Goal: Task Accomplishment & Management: Use online tool/utility

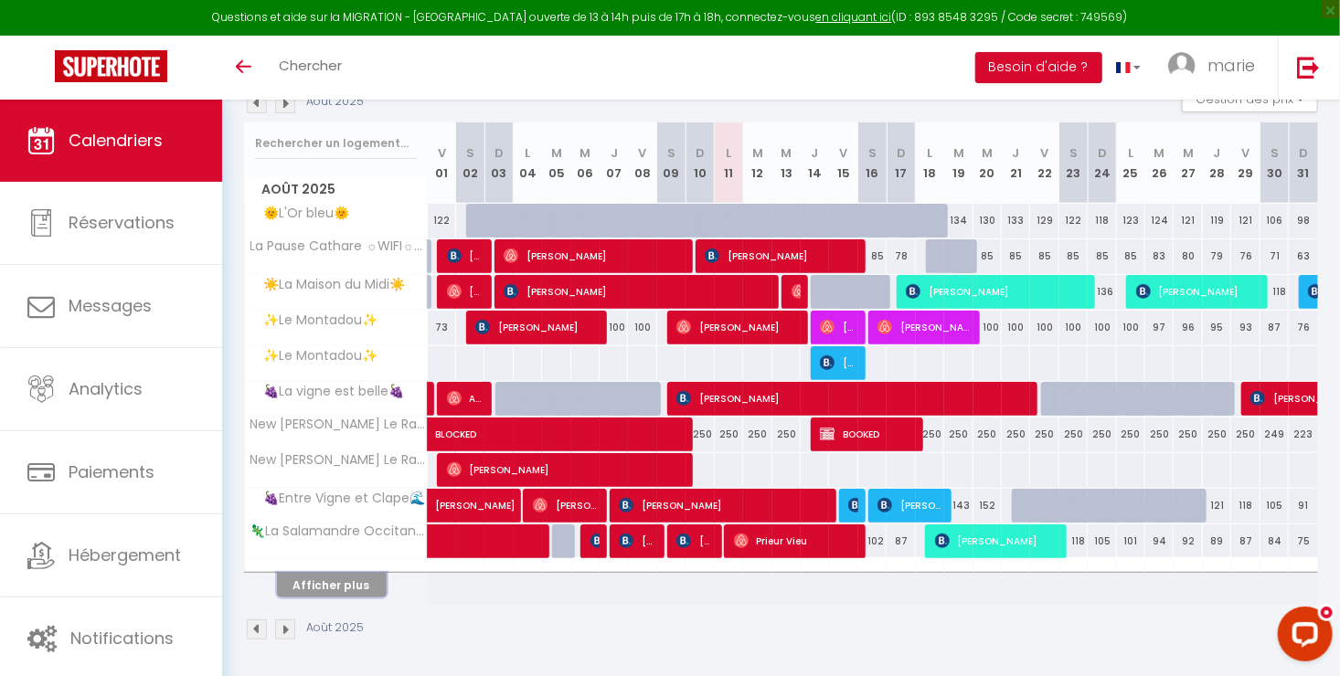
click at [307, 574] on button "Afficher plus" at bounding box center [332, 585] width 110 height 25
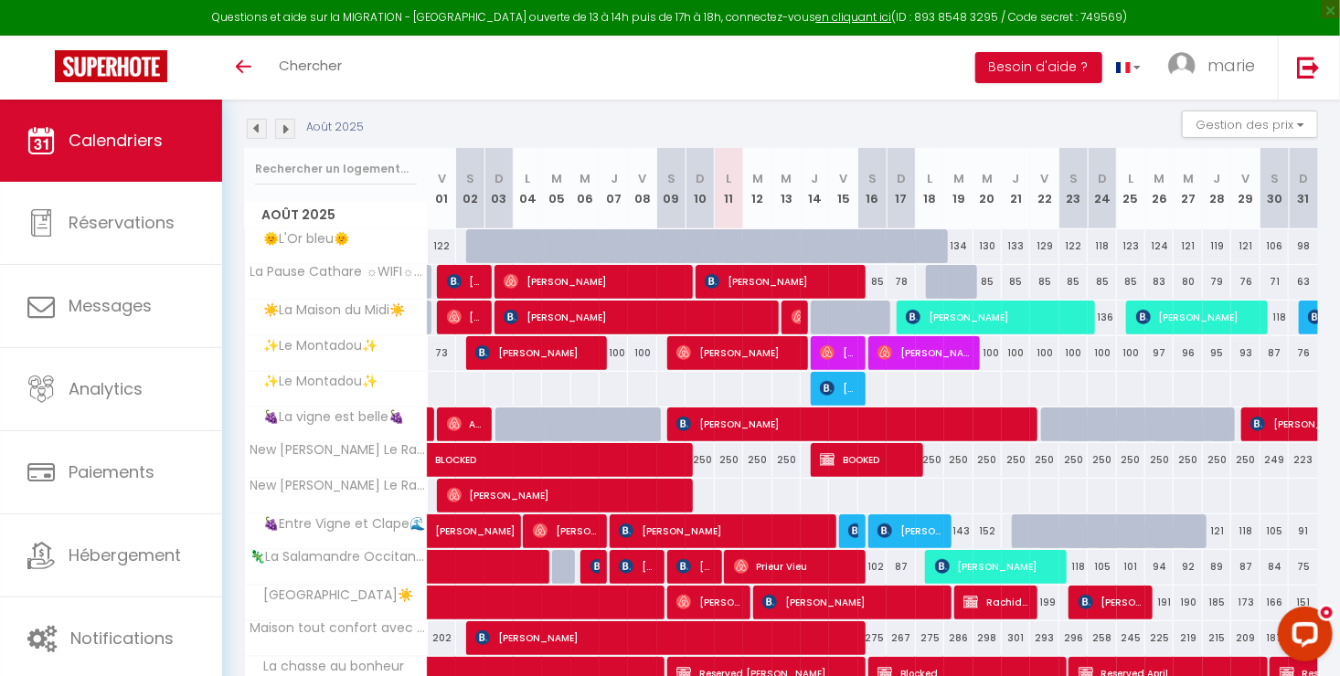
scroll to position [217, 0]
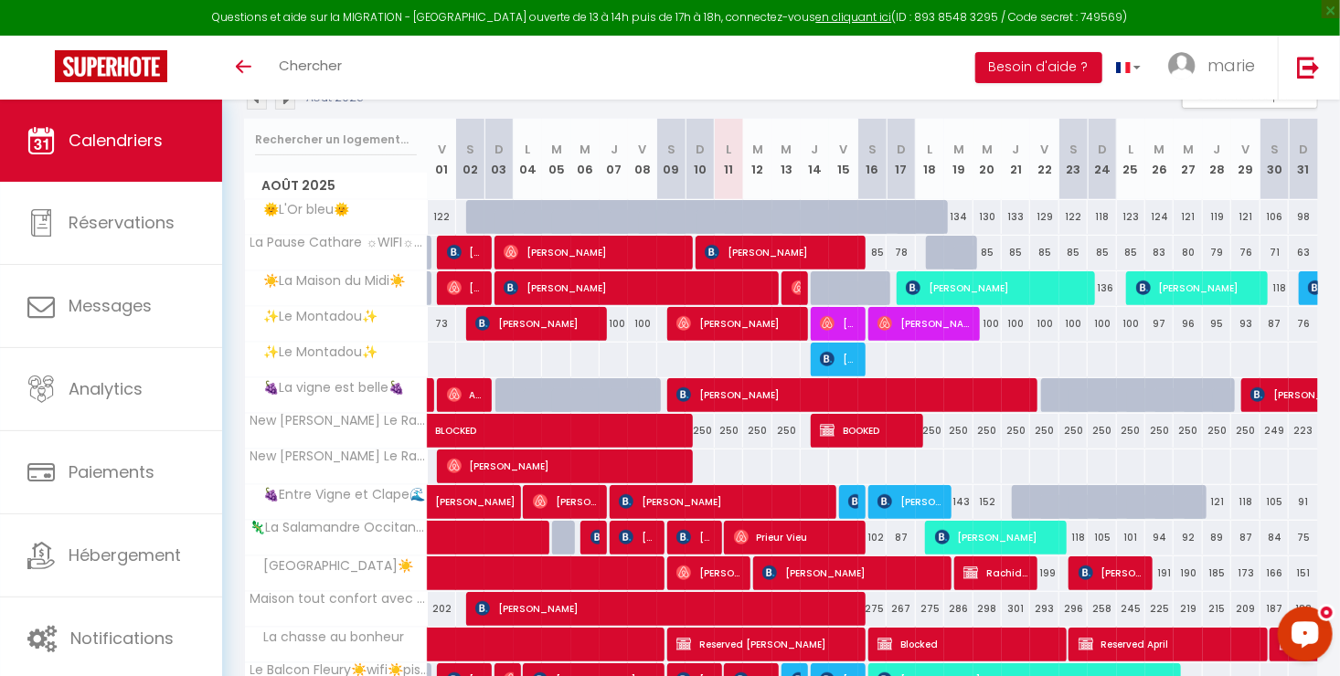
click at [1286, 623] on button "Open LiveChat chat widget" at bounding box center [1304, 633] width 55 height 55
